Goal: Find specific page/section: Find specific page/section

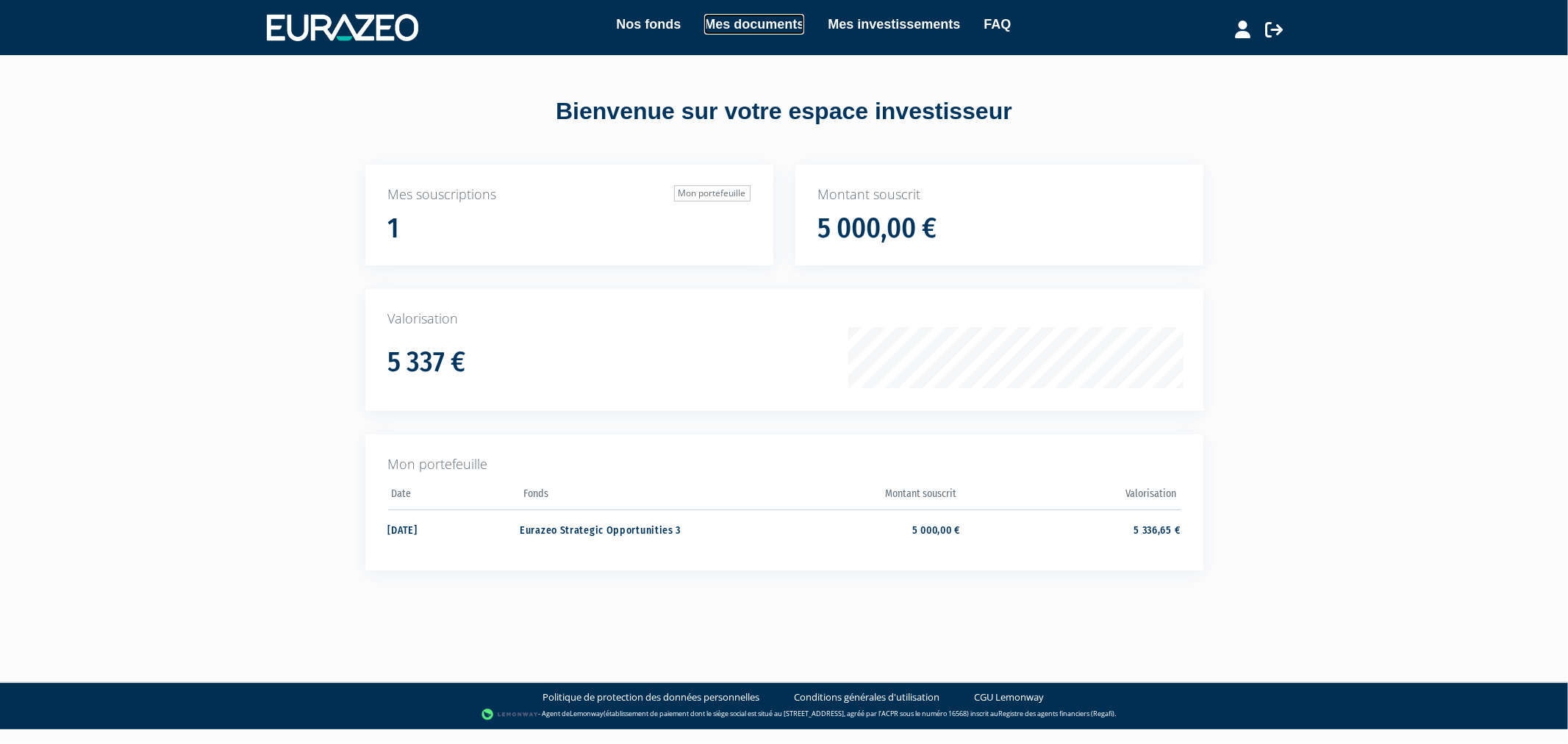
click at [769, 25] on link "Mes documents" at bounding box center [754, 24] width 100 height 20
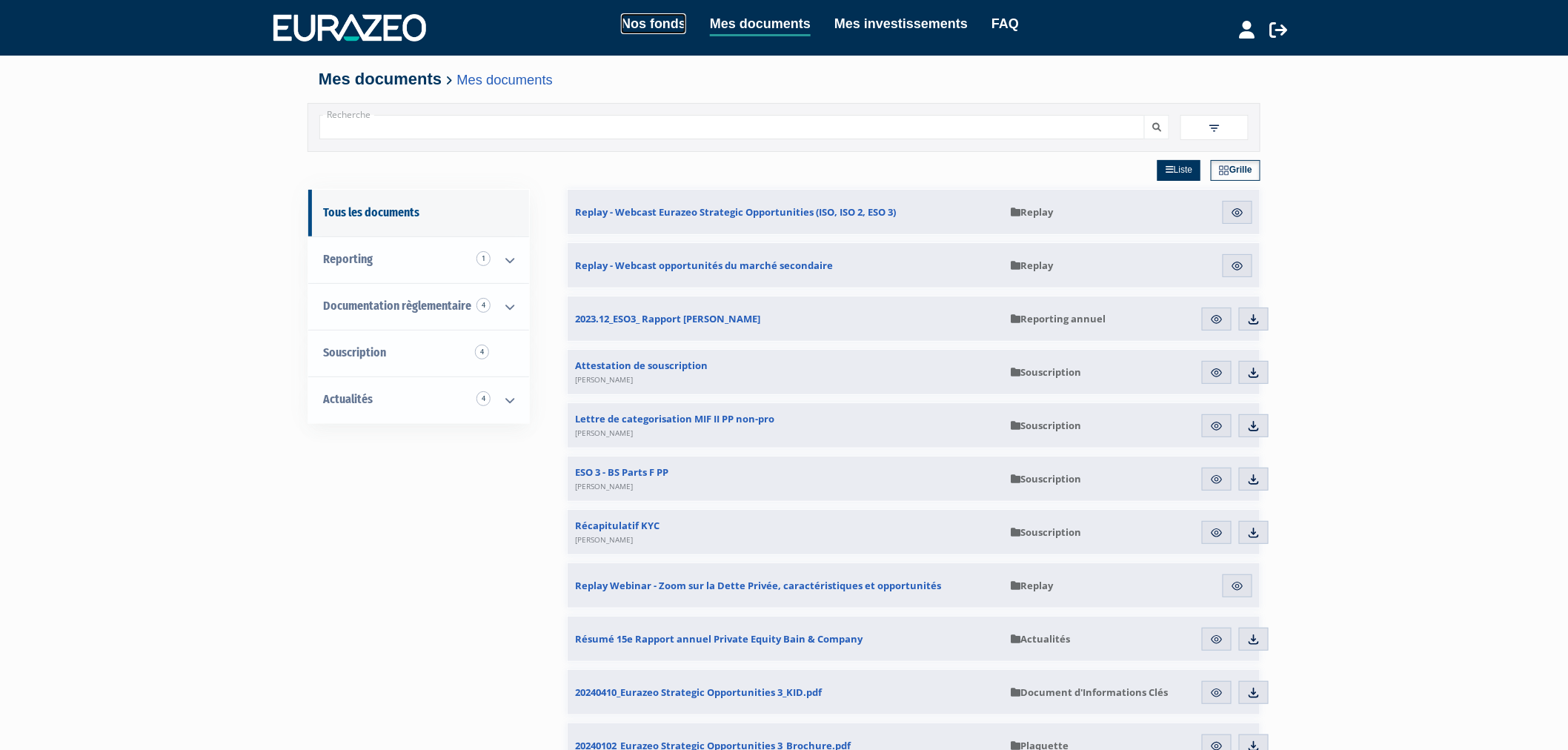
click at [651, 23] on link "Nos fonds" at bounding box center [654, 23] width 65 height 21
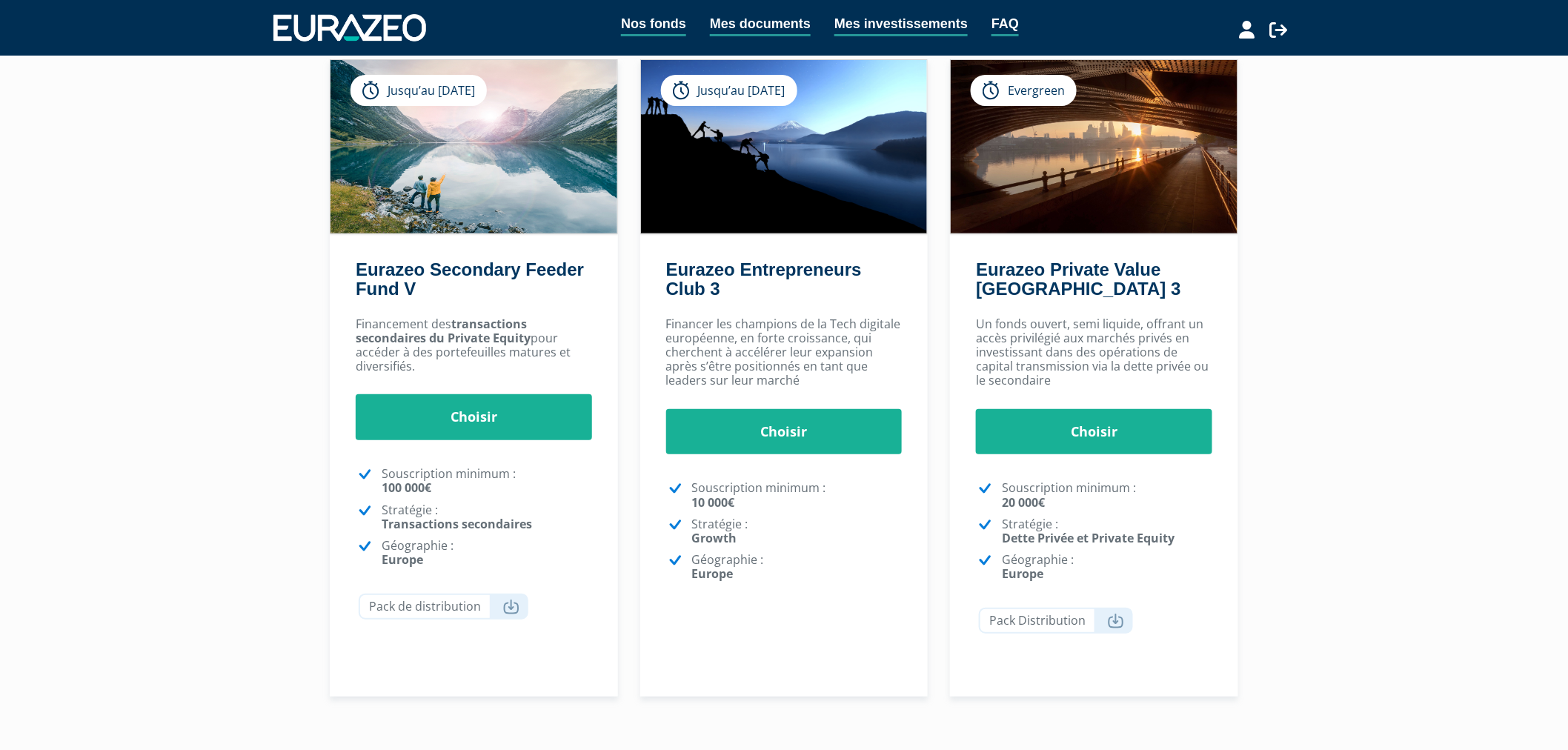
scroll to position [82, 0]
